Goal: Task Accomplishment & Management: Manage account settings

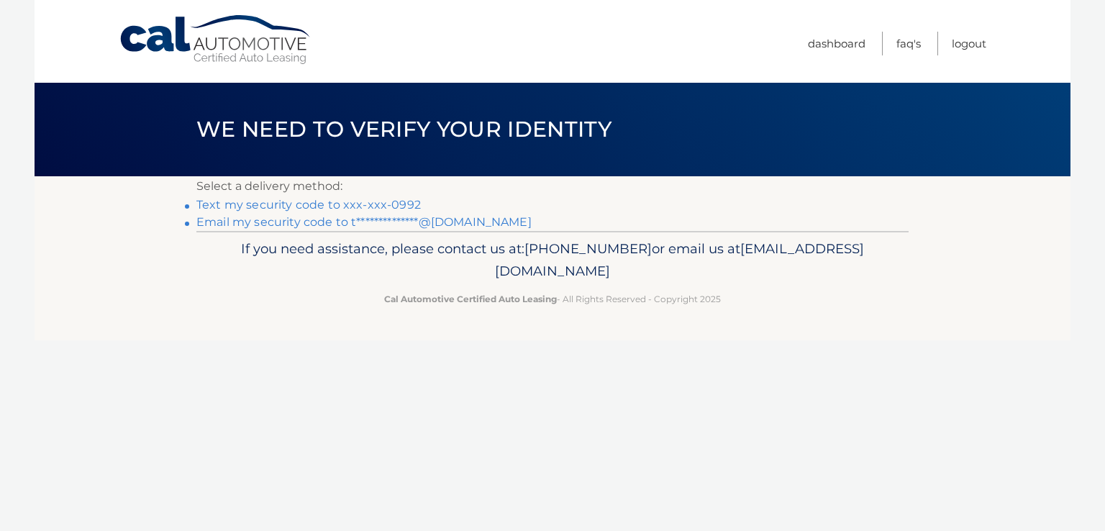
click at [378, 206] on link "Text my security code to xxx-xxx-0992" at bounding box center [308, 205] width 225 height 14
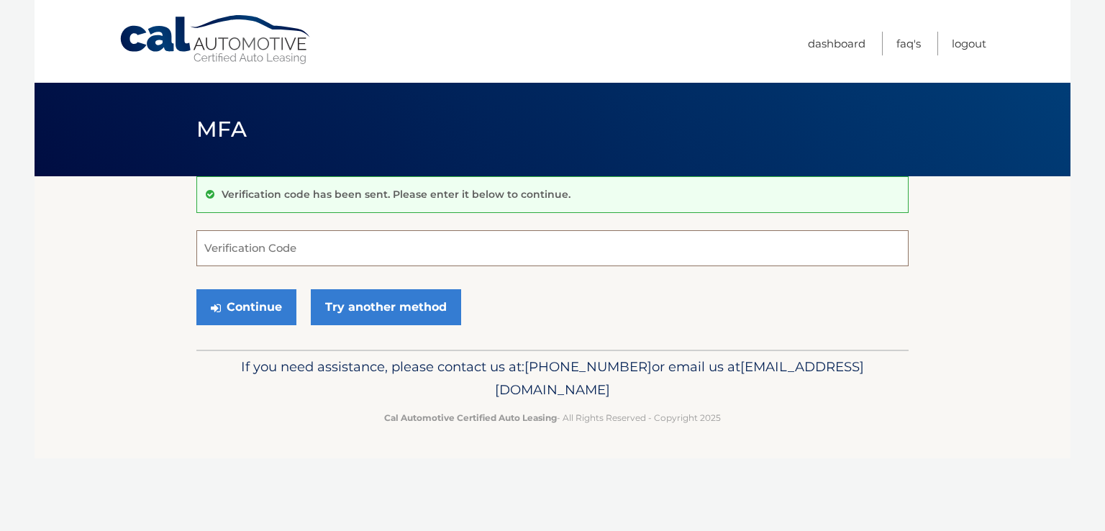
click at [384, 237] on input "Verification Code" at bounding box center [552, 248] width 712 height 36
type input "363711"
click at [255, 309] on button "Continue" at bounding box center [246, 307] width 100 height 36
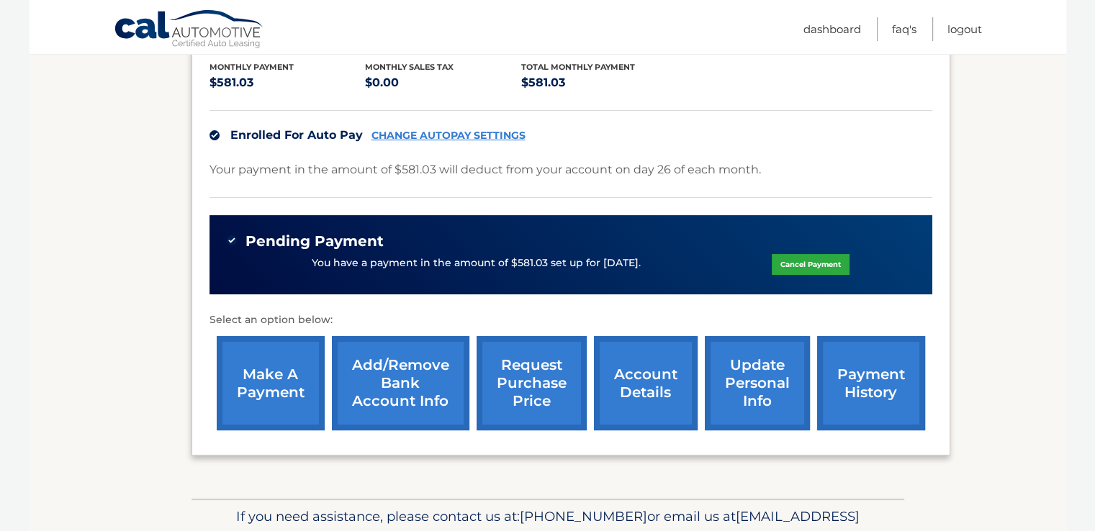
scroll to position [305, 0]
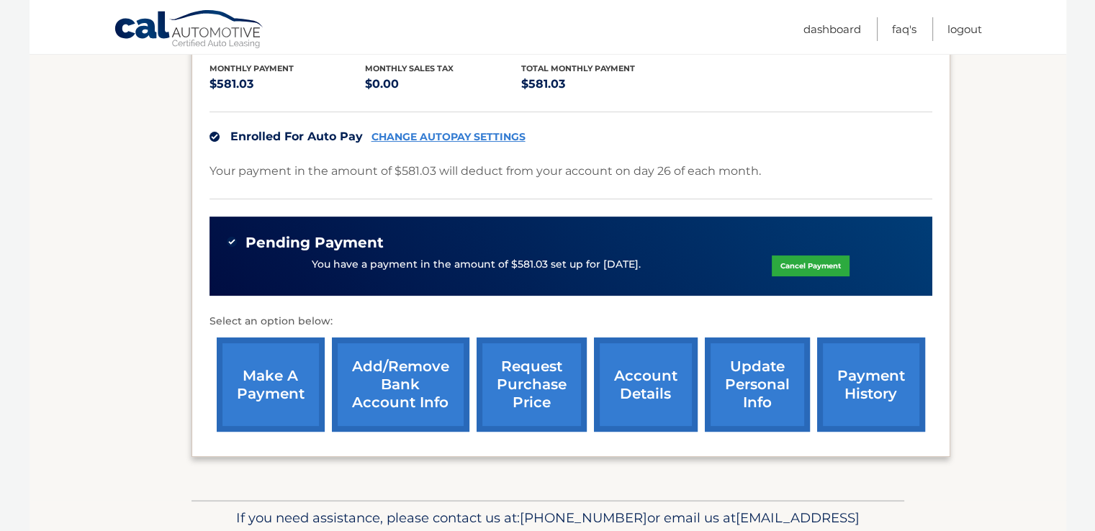
click at [646, 366] on link "account details" at bounding box center [646, 385] width 104 height 94
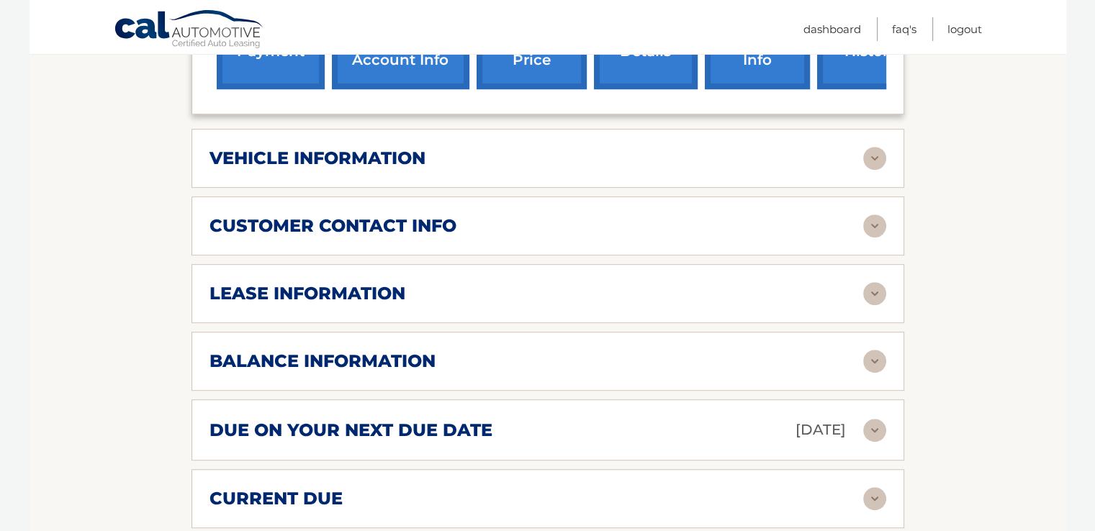
scroll to position [748, 0]
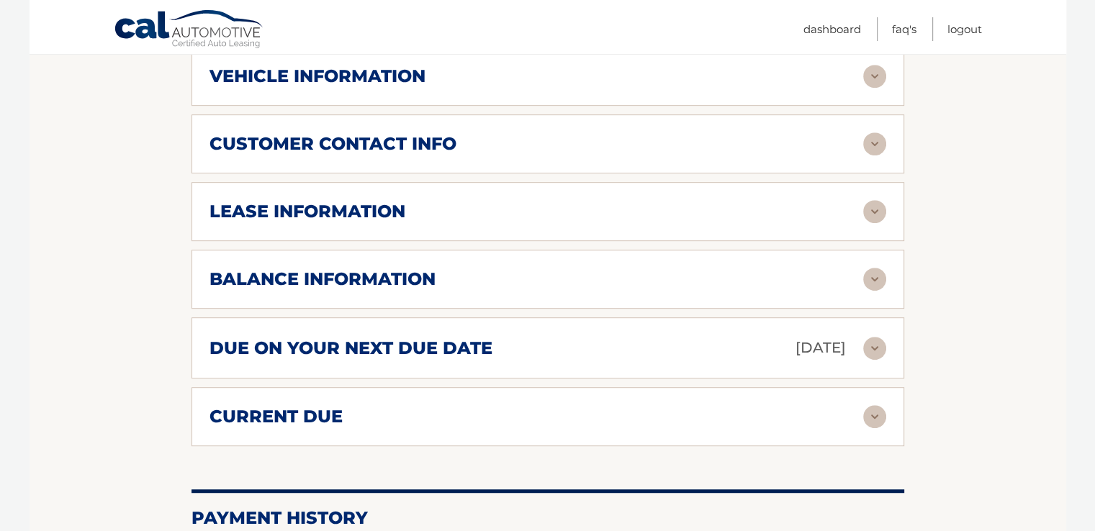
click at [374, 271] on h2 "balance information" at bounding box center [322, 279] width 226 height 22
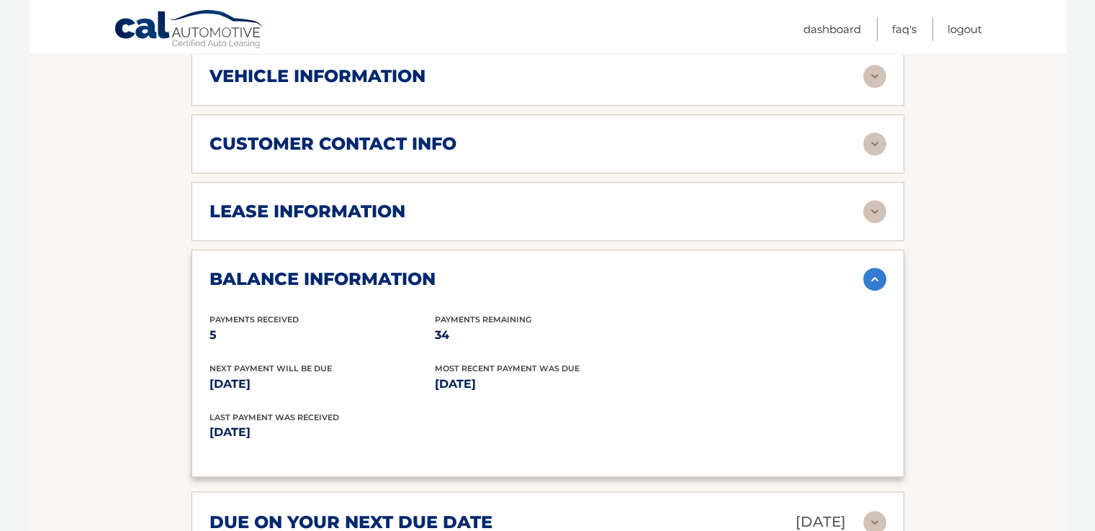
click at [64, 278] on section "Account Details | #44455898771 Back to Dashboard Manage Your Lease lease accoun…" at bounding box center [548, 179] width 1036 height 1502
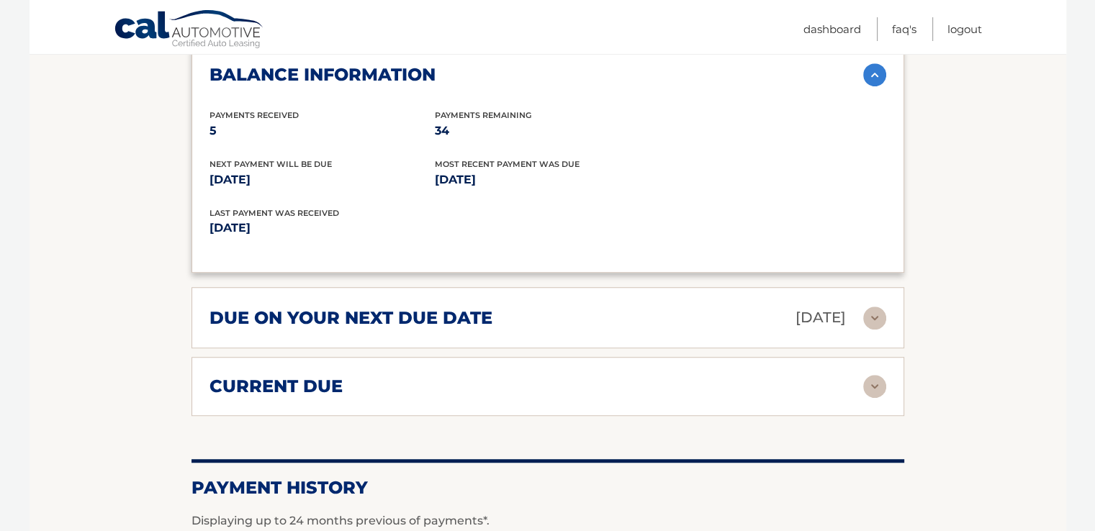
scroll to position [972, 0]
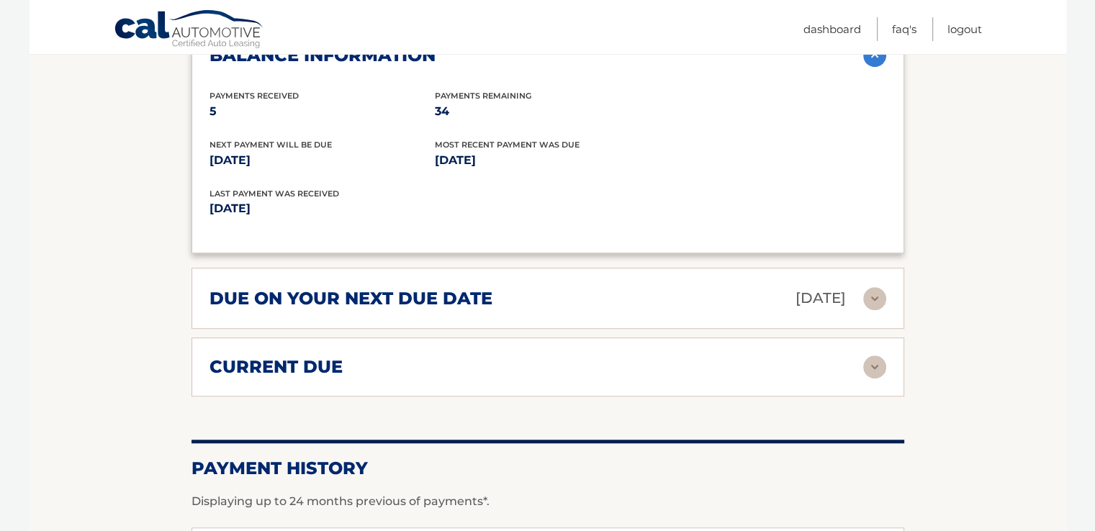
click at [266, 366] on h2 "current due" at bounding box center [275, 367] width 133 height 22
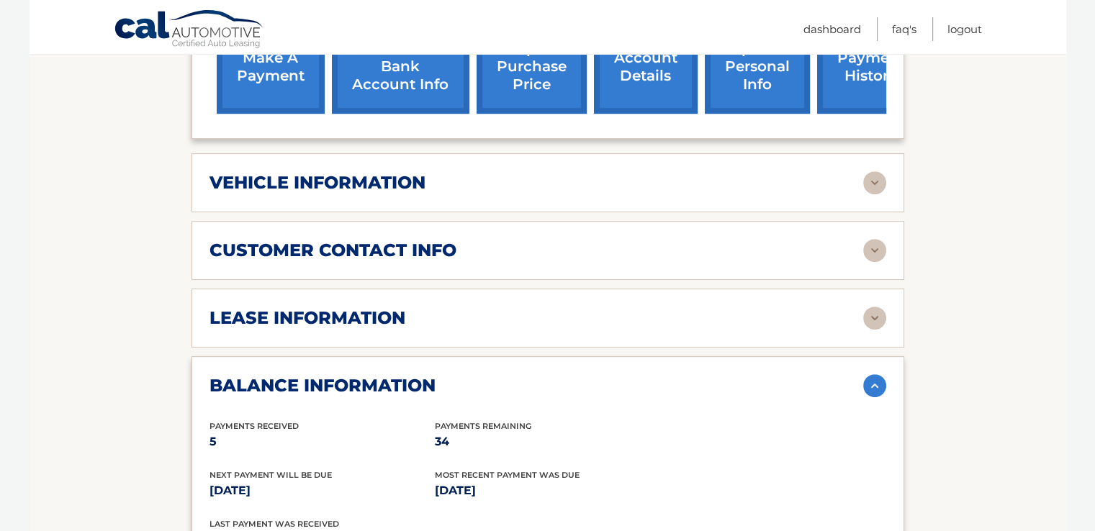
scroll to position [642, 0]
click at [361, 255] on h2 "customer contact info" at bounding box center [332, 251] width 247 height 22
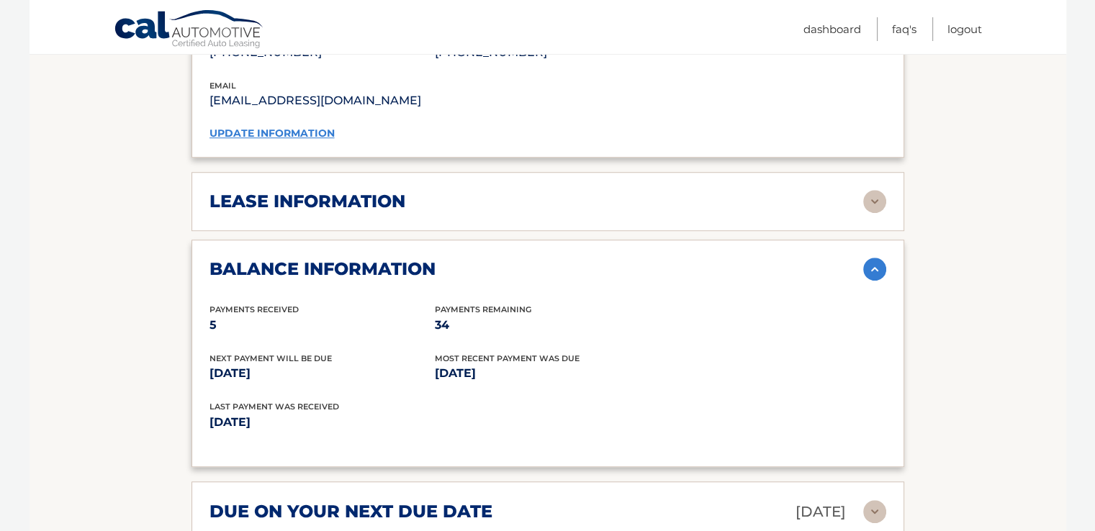
scroll to position [1041, 0]
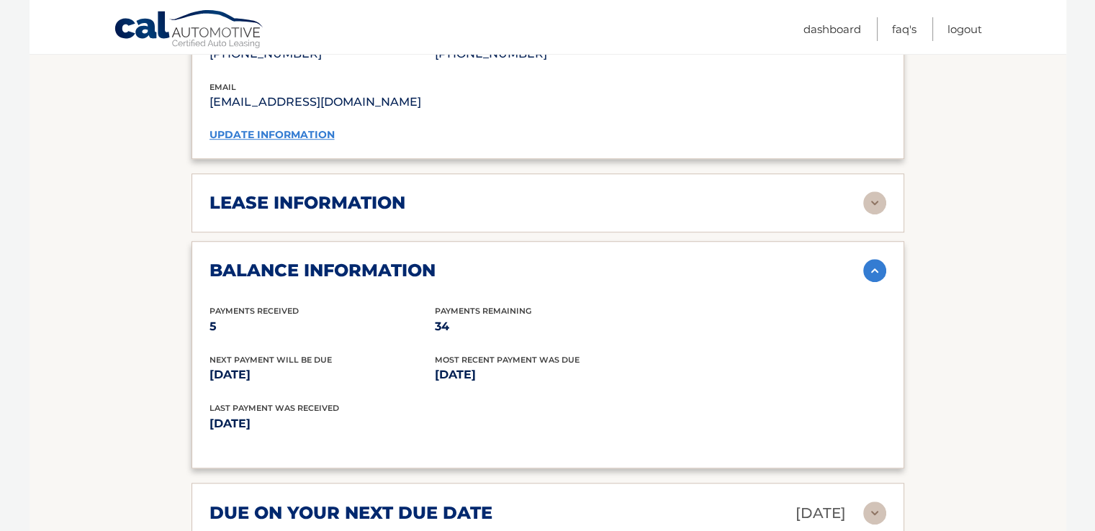
click at [288, 194] on h2 "lease information" at bounding box center [307, 203] width 196 height 22
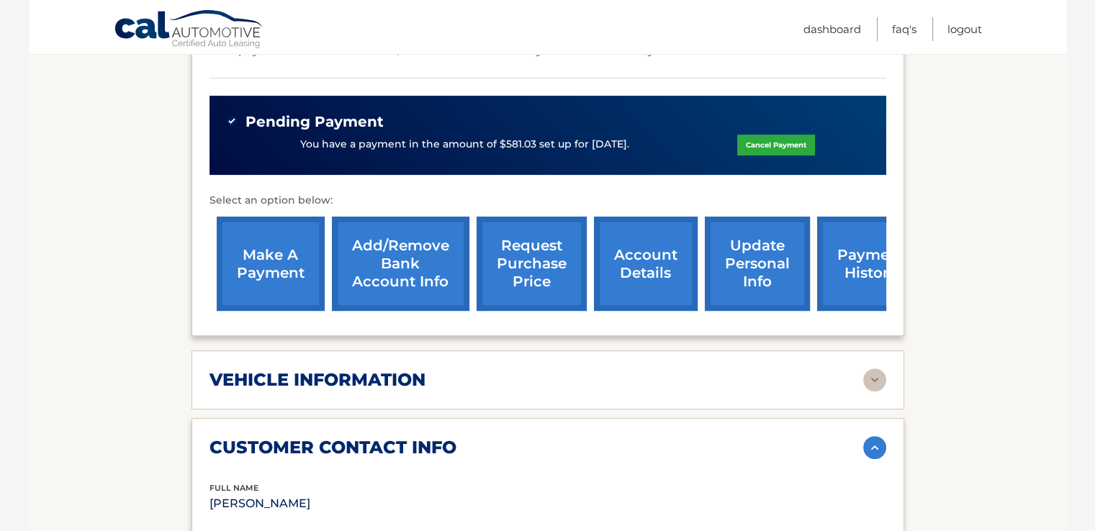
scroll to position [446, 0]
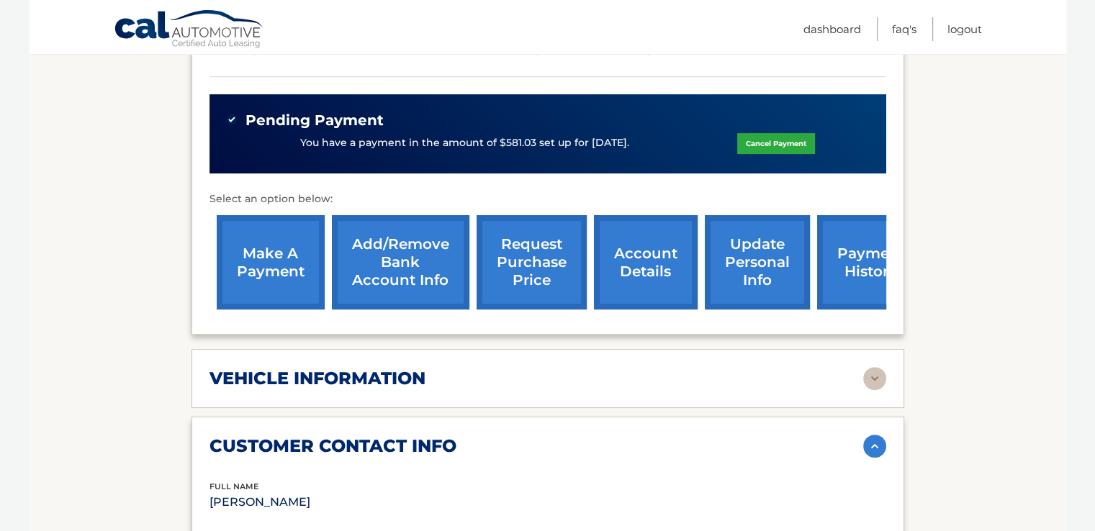
click at [295, 371] on h2 "vehicle information" at bounding box center [317, 379] width 216 height 22
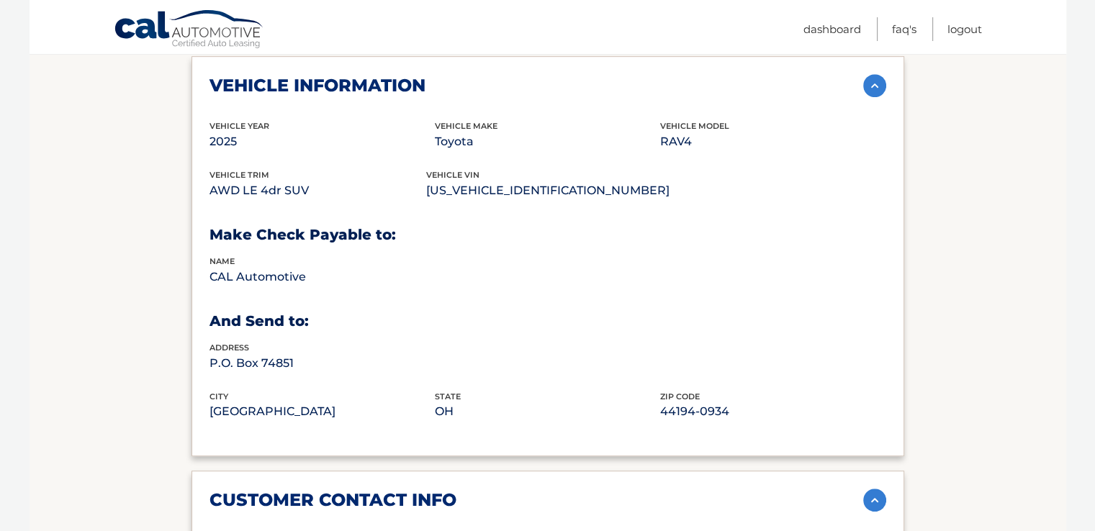
scroll to position [737, 0]
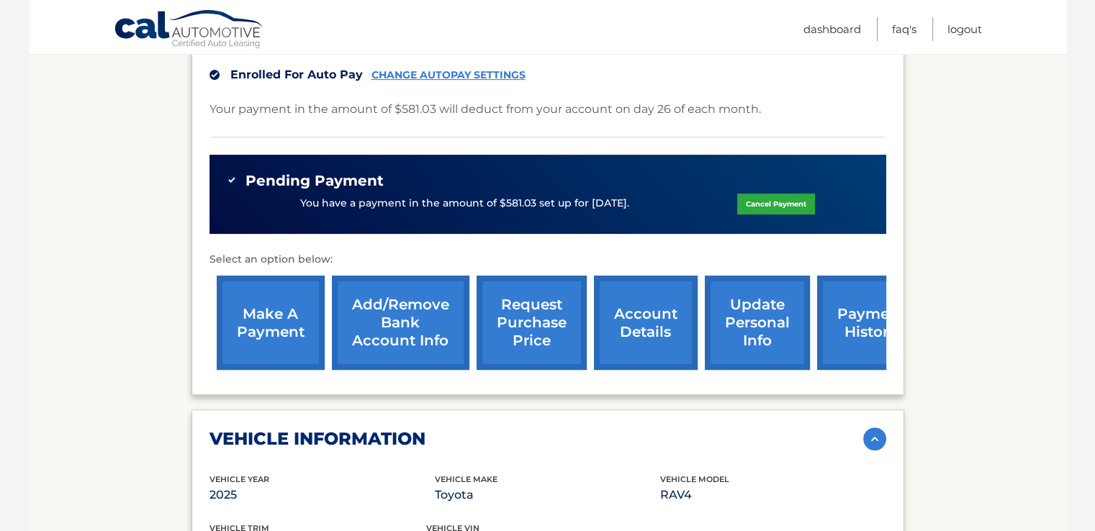
scroll to position [387, 0]
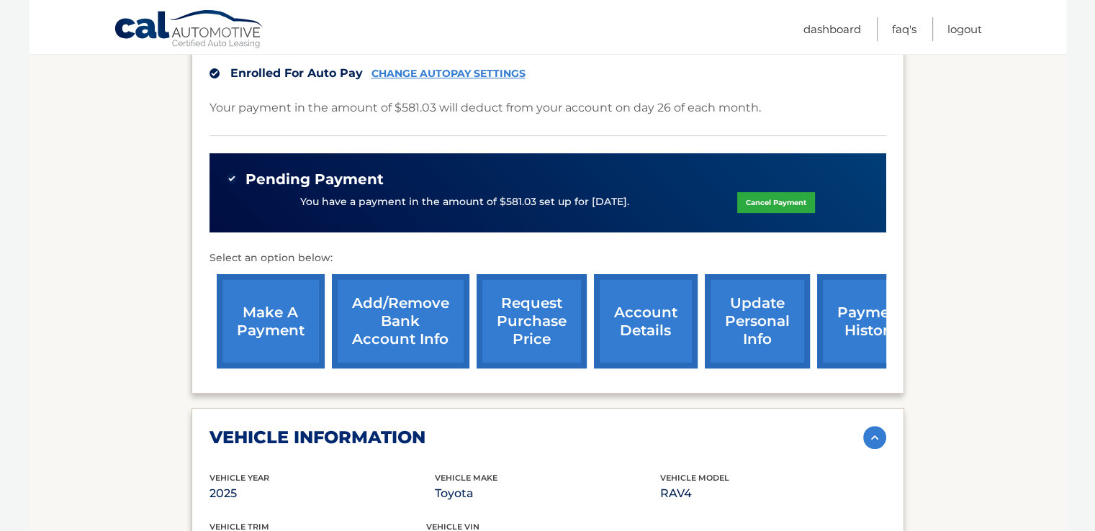
click at [435, 303] on link "Add/Remove bank account info" at bounding box center [400, 321] width 137 height 94
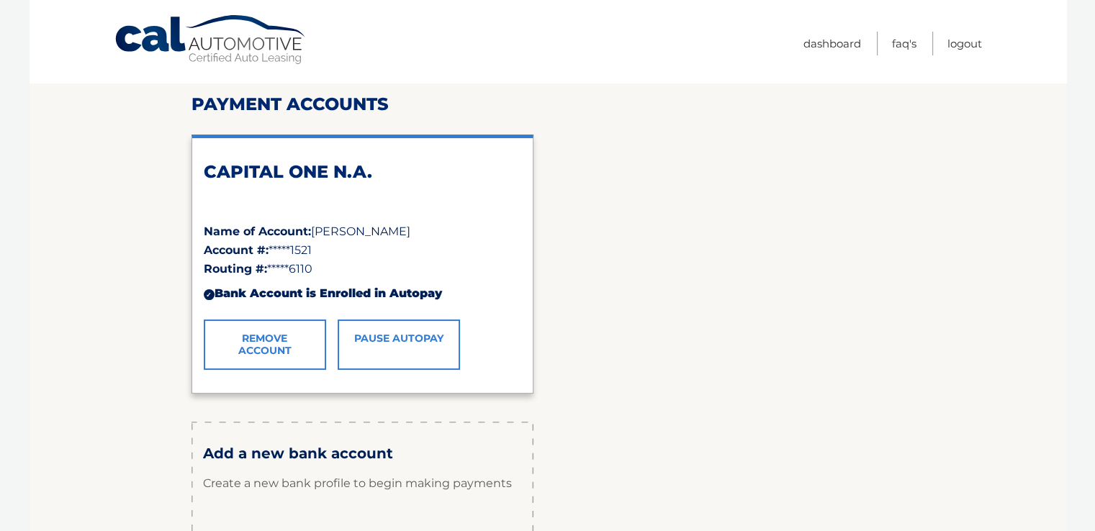
scroll to position [29, 0]
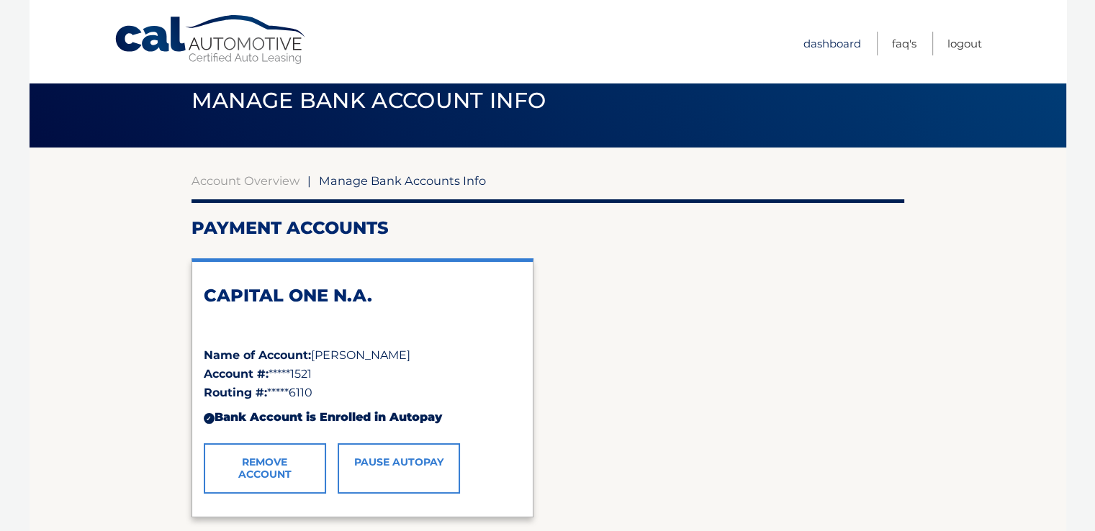
click at [849, 40] on link "Dashboard" at bounding box center [832, 44] width 58 height 24
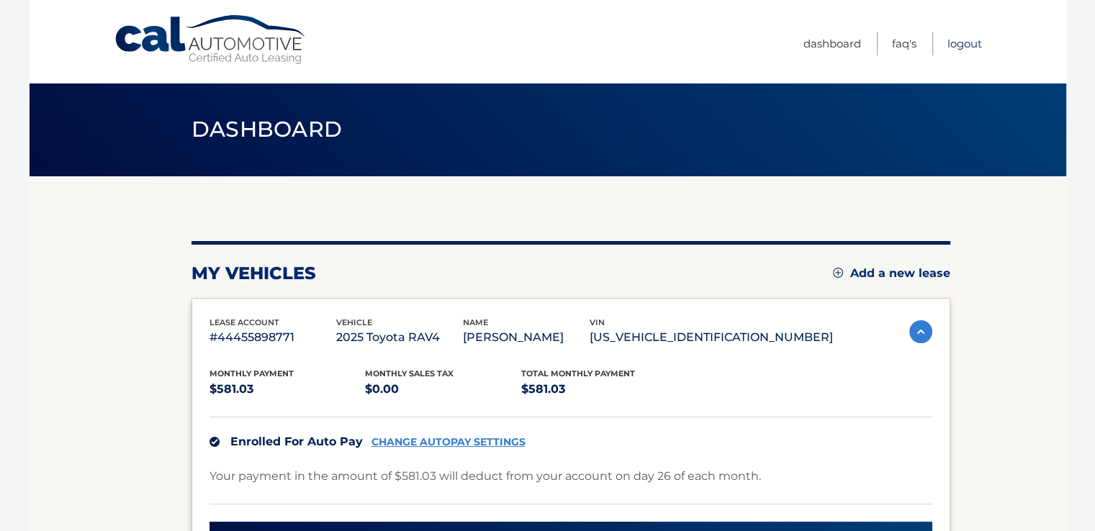
click at [972, 37] on link "Logout" at bounding box center [964, 44] width 35 height 24
